Goal: Task Accomplishment & Management: Use online tool/utility

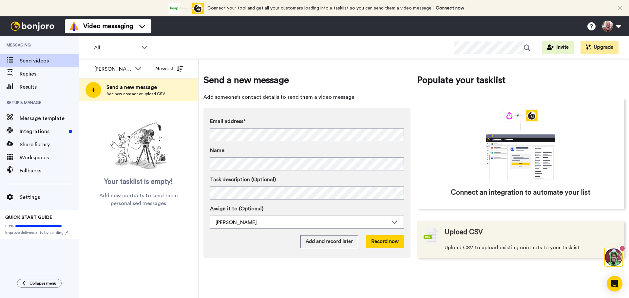
click at [472, 245] on span "Upload CSV to upload existing contacts to your tasklist" at bounding box center [511, 248] width 135 height 8
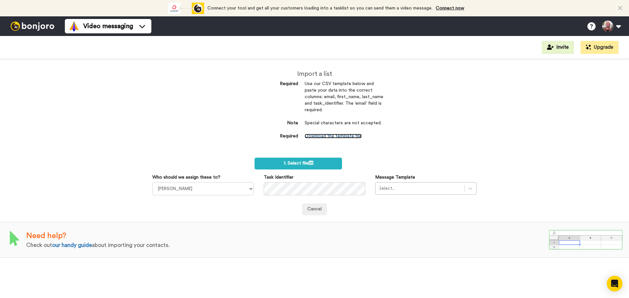
click at [334, 138] on link "Download the template file" at bounding box center [333, 136] width 57 height 5
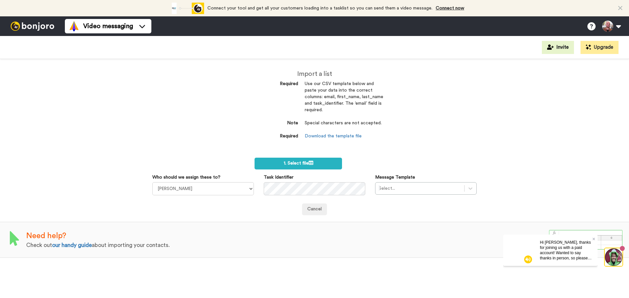
click at [606, 259] on img at bounding box center [613, 258] width 18 height 18
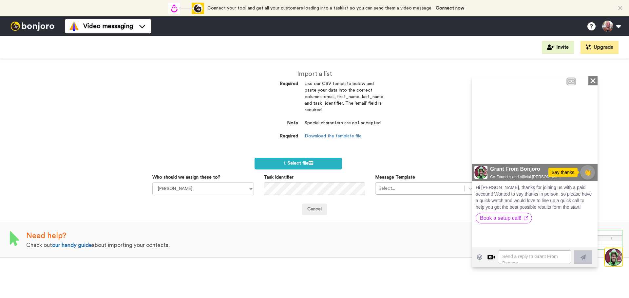
click at [209, 103] on div "Import a list Required Use our CSV template below and paste your data into the …" at bounding box center [314, 178] width 629 height 239
click at [592, 80] on icon at bounding box center [592, 80] width 5 height 5
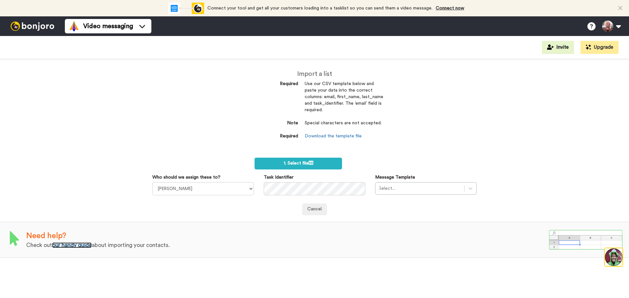
click at [77, 248] on link "our handy guide" at bounding box center [72, 246] width 40 height 6
click at [314, 163] on label "1. Select file" at bounding box center [297, 164] width 87 height 12
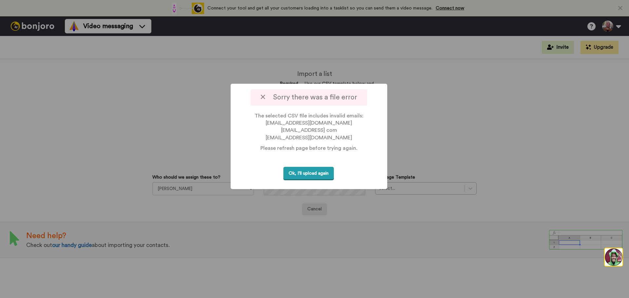
click at [305, 173] on button "Ok, I'll upload again" at bounding box center [308, 173] width 50 height 13
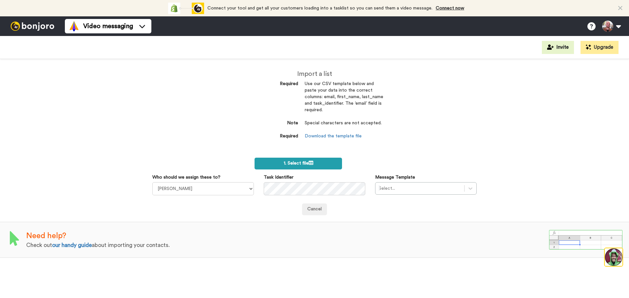
click at [278, 167] on label "1. Select file" at bounding box center [297, 164] width 87 height 12
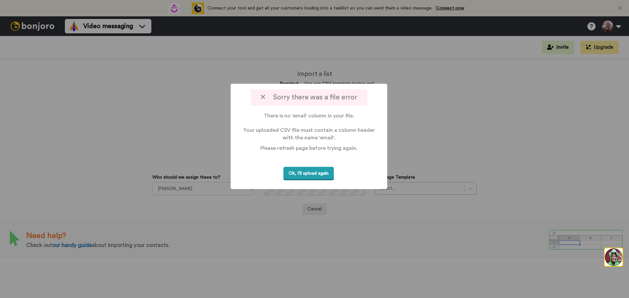
click at [299, 170] on button "Ok, I'll upload again" at bounding box center [308, 173] width 50 height 13
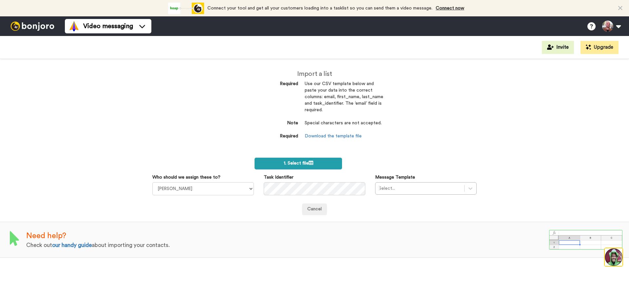
click at [299, 169] on label "1. Select file" at bounding box center [297, 164] width 87 height 12
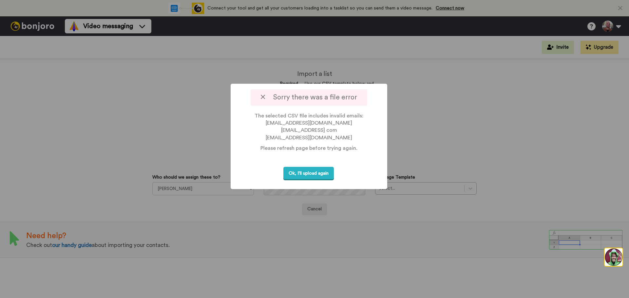
click at [88, 23] on div at bounding box center [314, 149] width 629 height 298
click at [301, 173] on button "Ok, I'll upload again" at bounding box center [308, 173] width 50 height 13
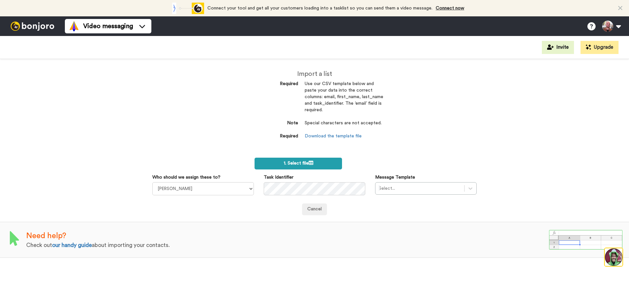
click at [320, 159] on label "1. Select file" at bounding box center [297, 164] width 87 height 12
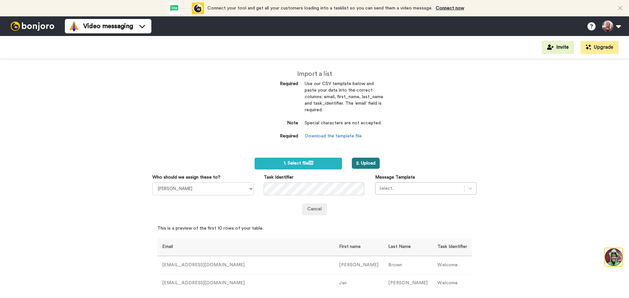
click at [367, 164] on button "2. Upload" at bounding box center [366, 163] width 28 height 11
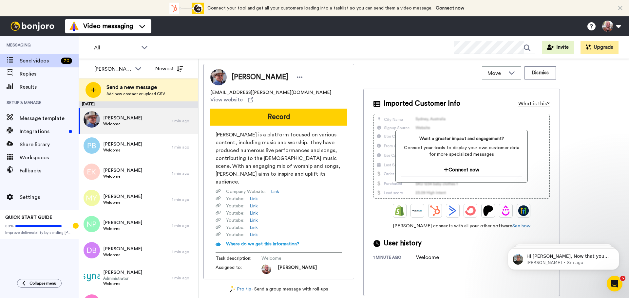
click at [533, 103] on div "What is this?" at bounding box center [533, 104] width 31 height 8
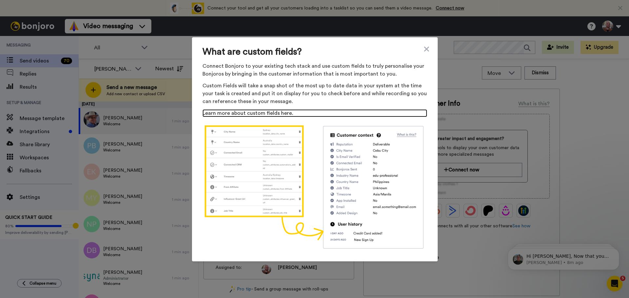
click at [247, 110] on link "Learn more about custom fields here." at bounding box center [314, 113] width 225 height 8
